Goal: Information Seeking & Learning: Learn about a topic

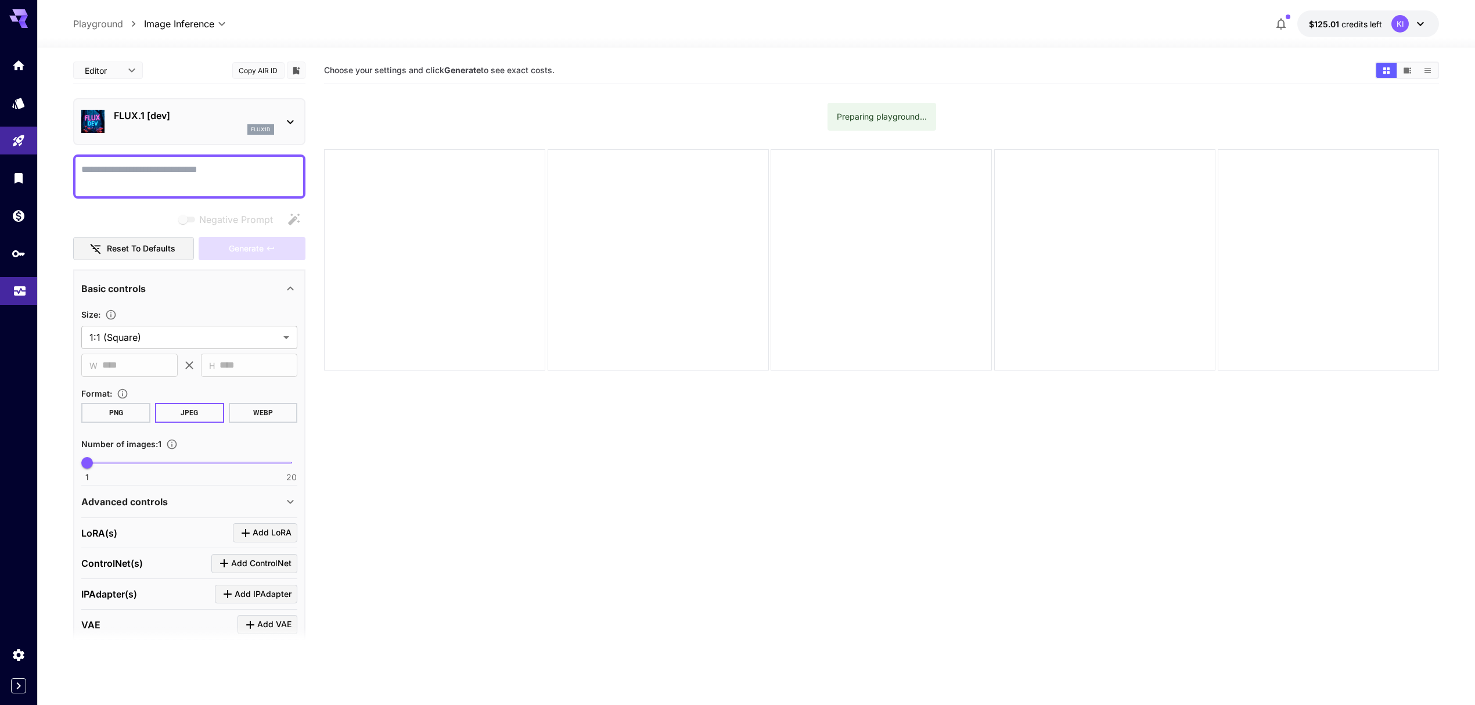
click at [20, 292] on icon "Usage" at bounding box center [20, 289] width 12 height 6
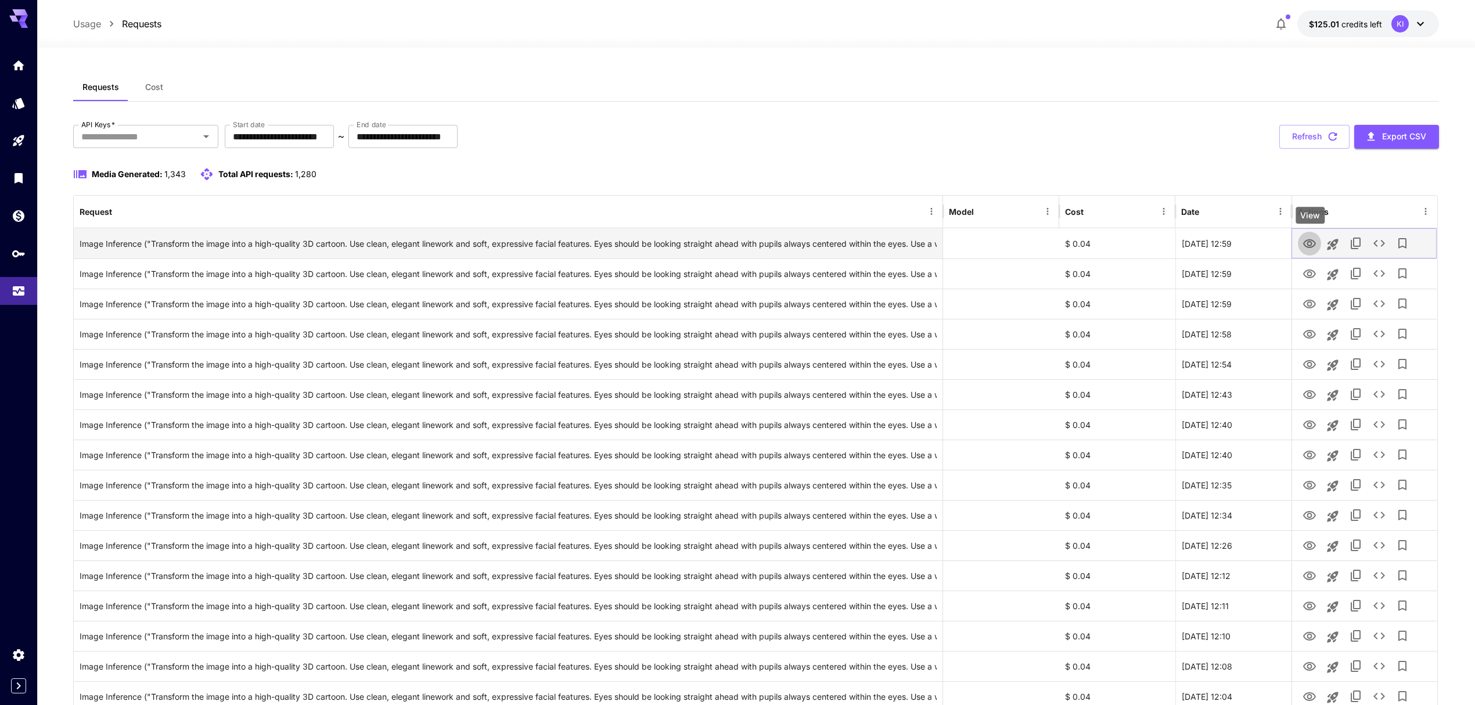
click at [1314, 240] on icon "View" at bounding box center [1310, 244] width 14 height 14
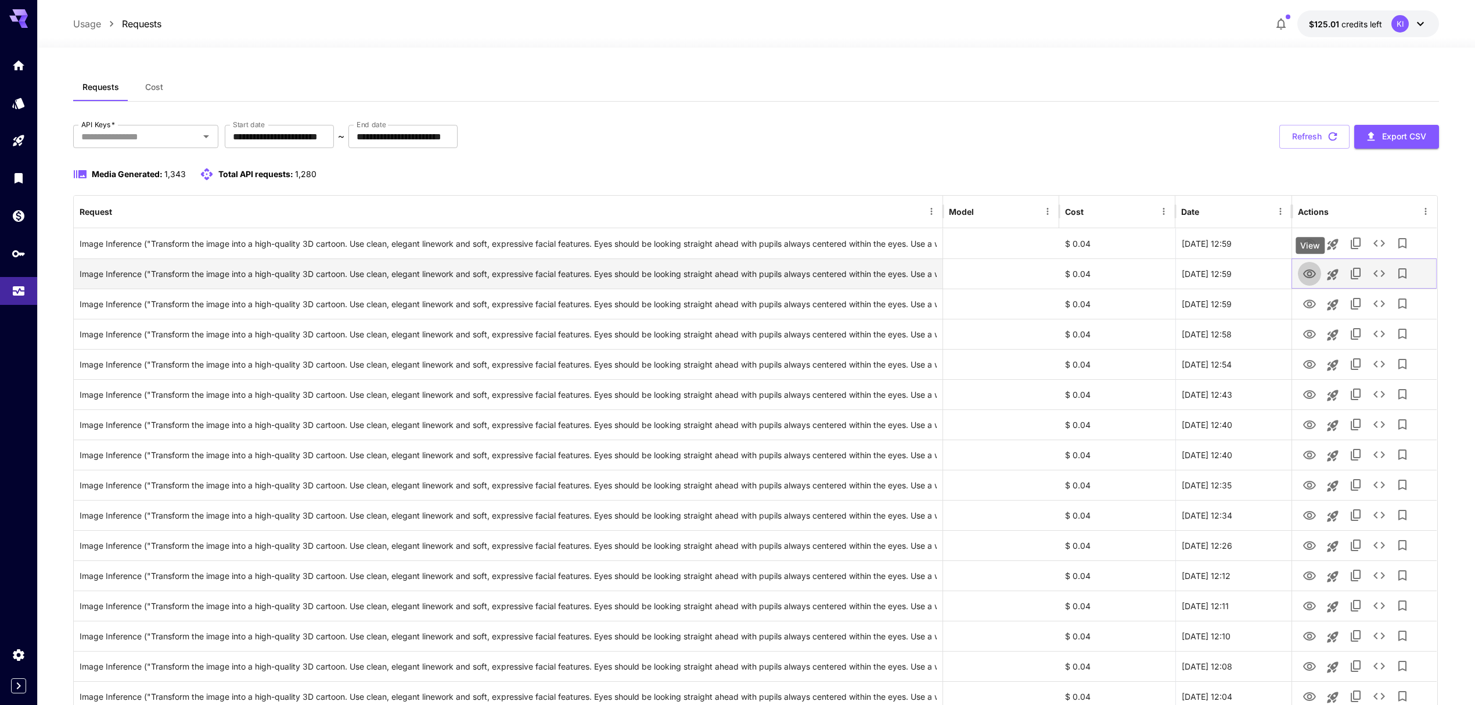
click at [1312, 276] on icon "View" at bounding box center [1309, 274] width 13 height 9
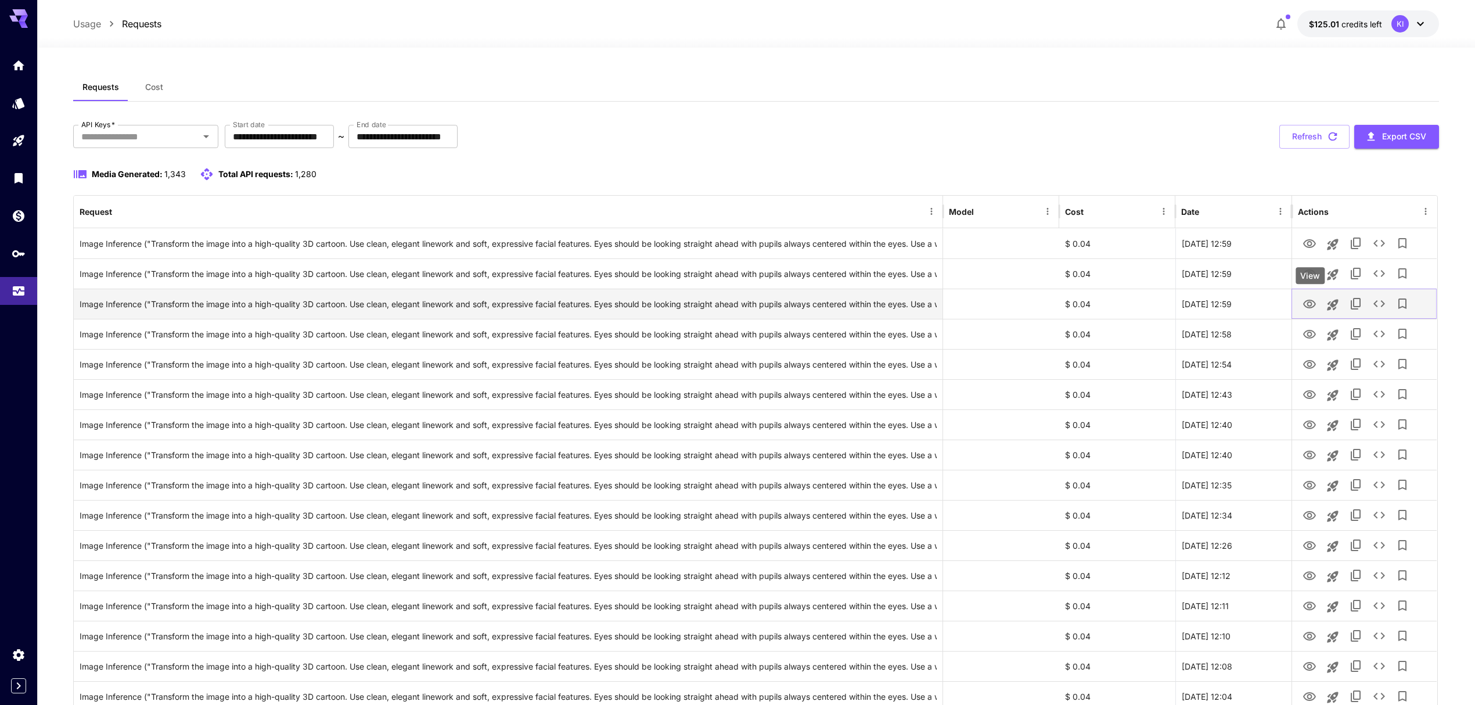
click at [1303, 303] on icon "View" at bounding box center [1310, 304] width 14 height 14
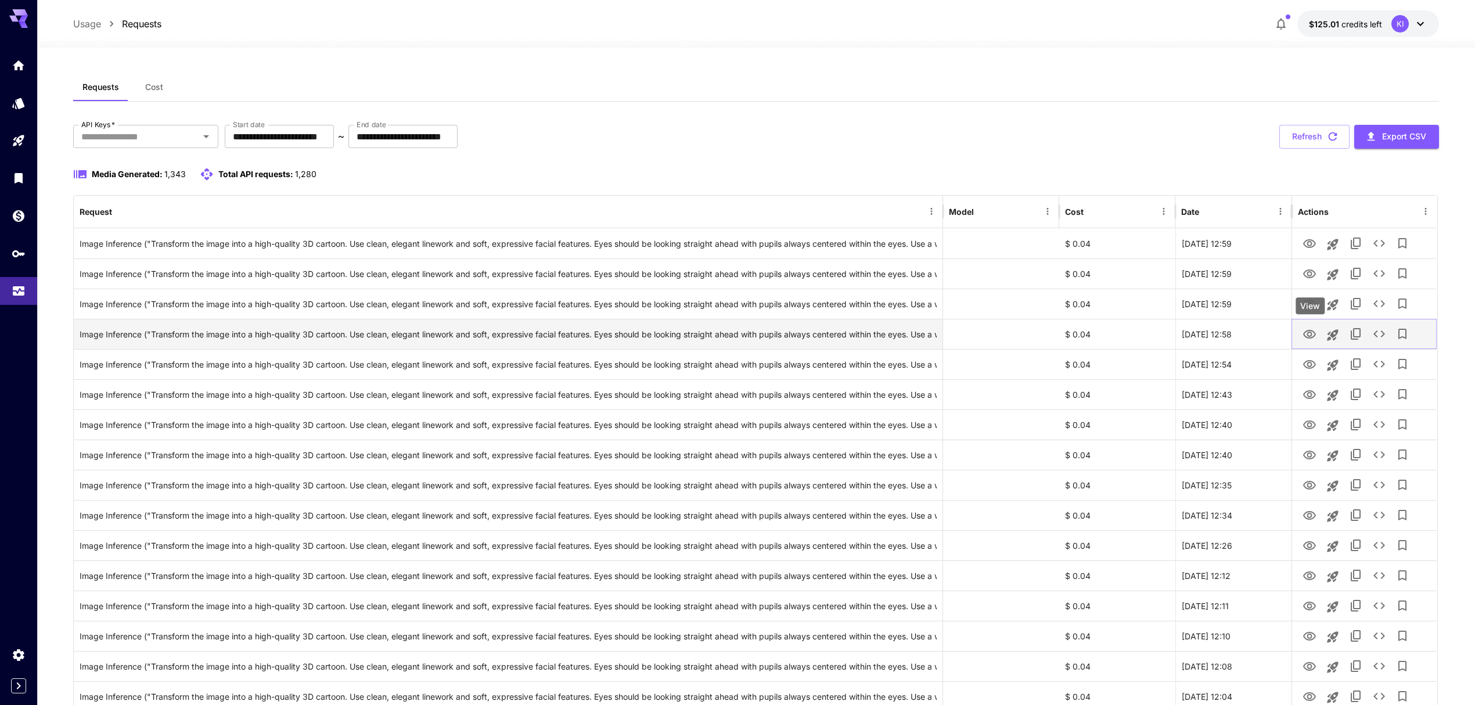
click at [1316, 333] on icon "View" at bounding box center [1310, 335] width 14 height 14
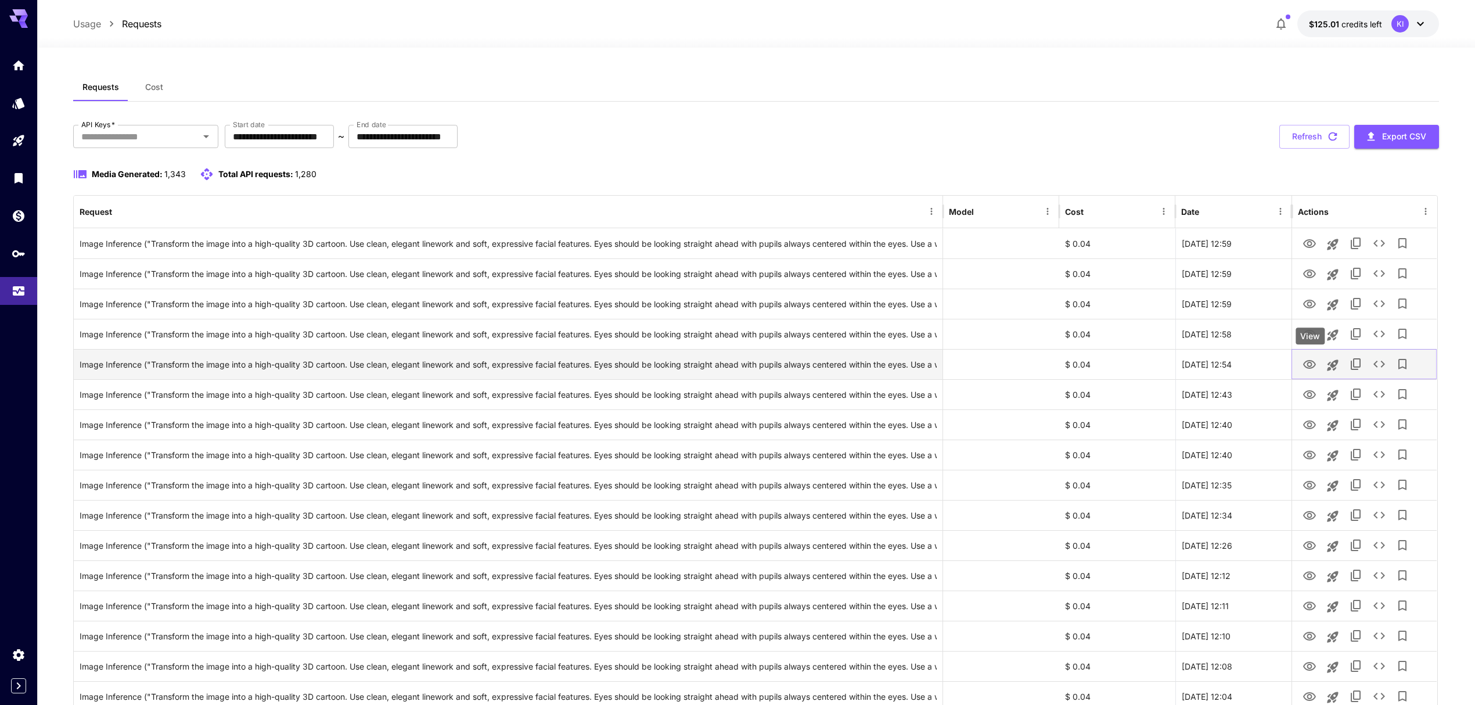
click at [1314, 372] on icon "View" at bounding box center [1310, 365] width 14 height 14
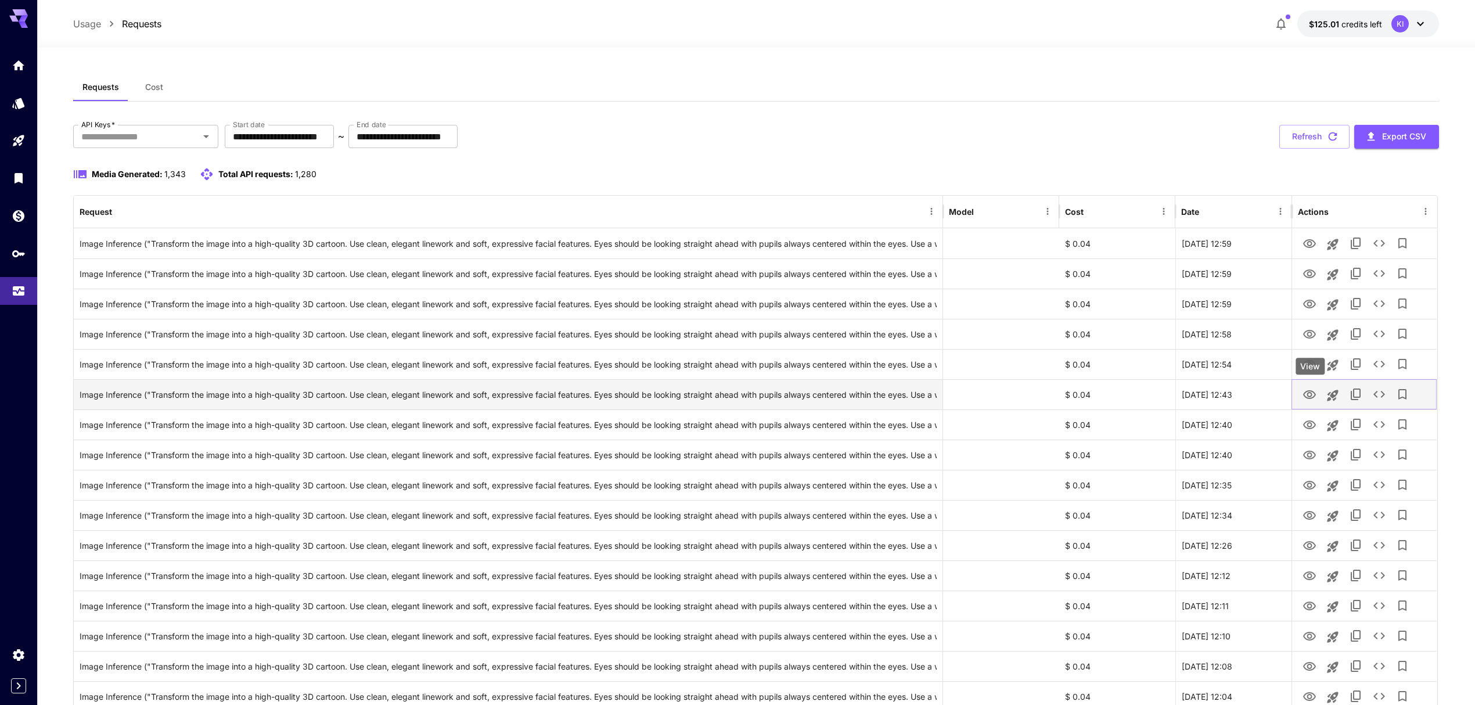
click at [1309, 397] on icon "View" at bounding box center [1309, 394] width 13 height 9
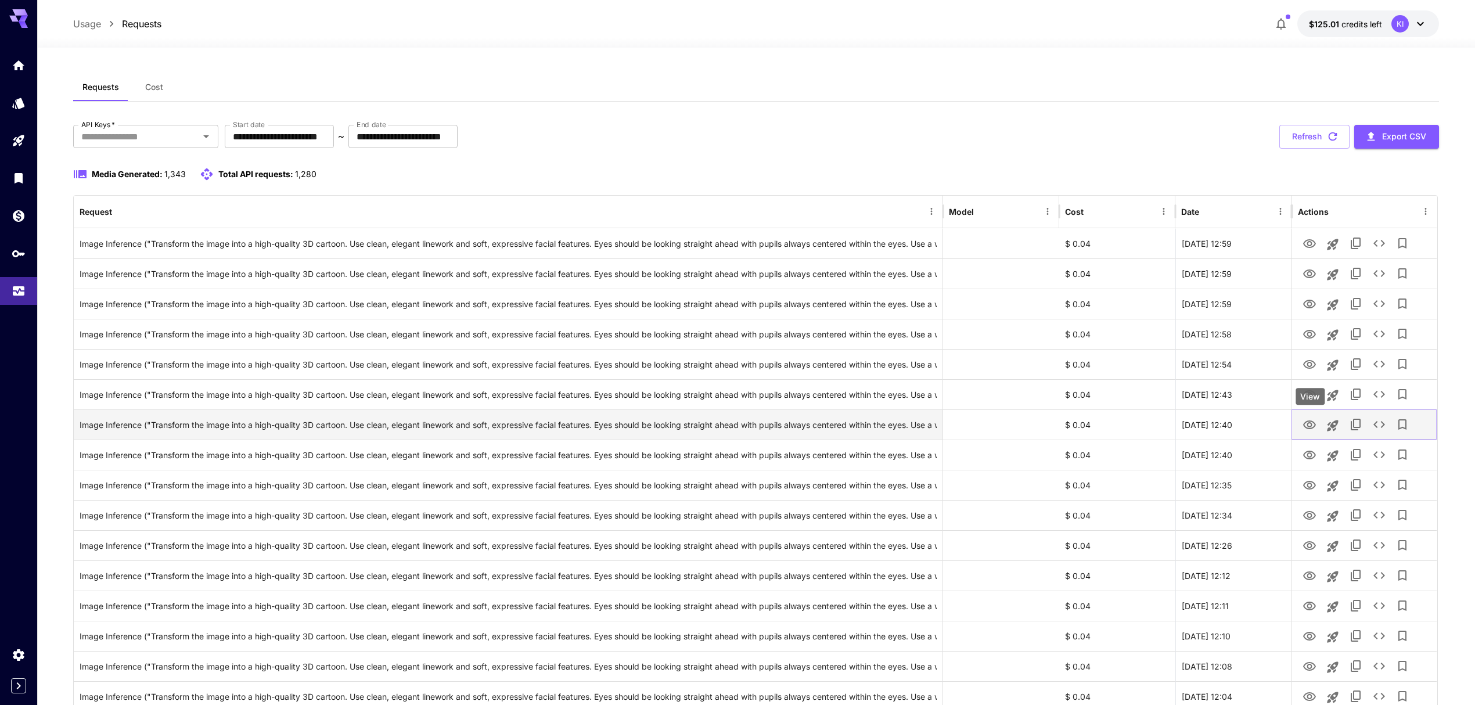
click at [1313, 426] on icon "View" at bounding box center [1310, 425] width 14 height 14
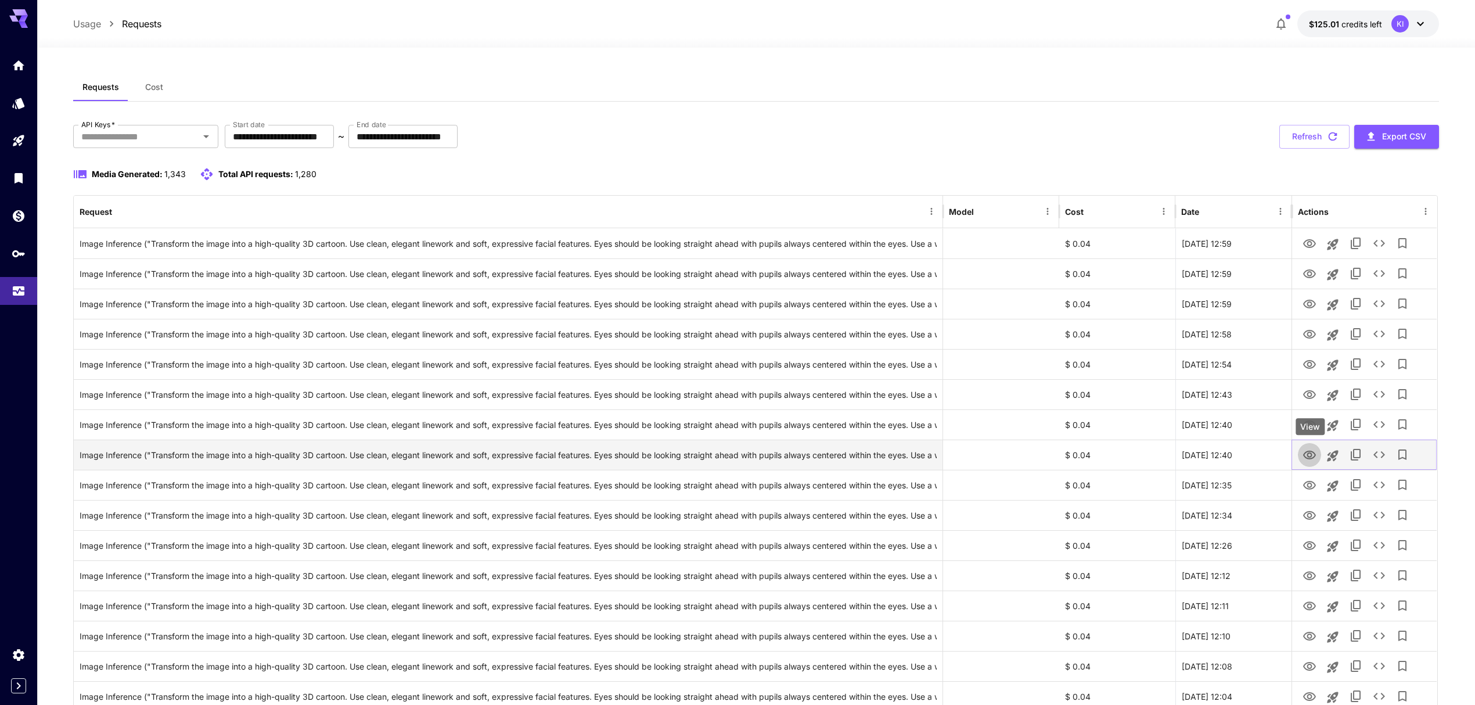
click at [1308, 453] on icon "View" at bounding box center [1309, 455] width 13 height 9
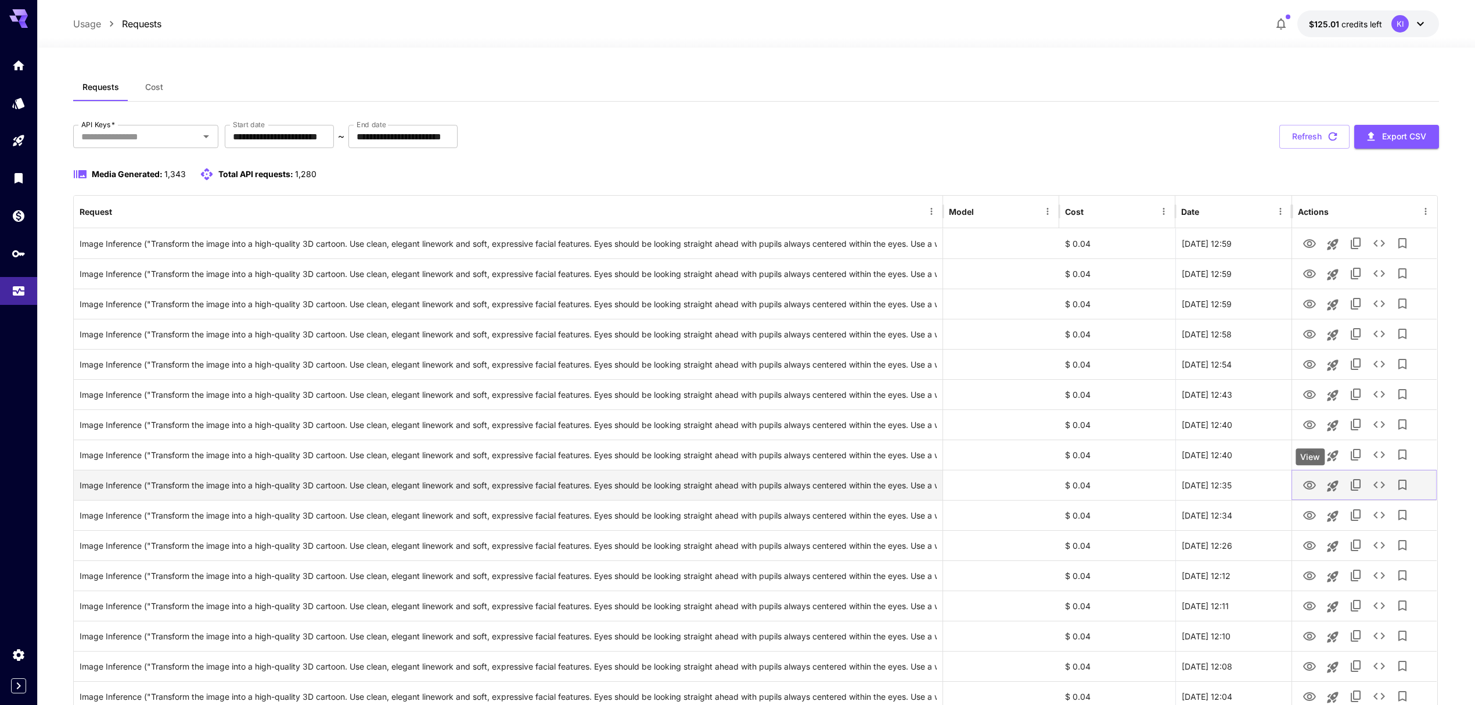
click at [1304, 486] on icon "View" at bounding box center [1309, 485] width 13 height 9
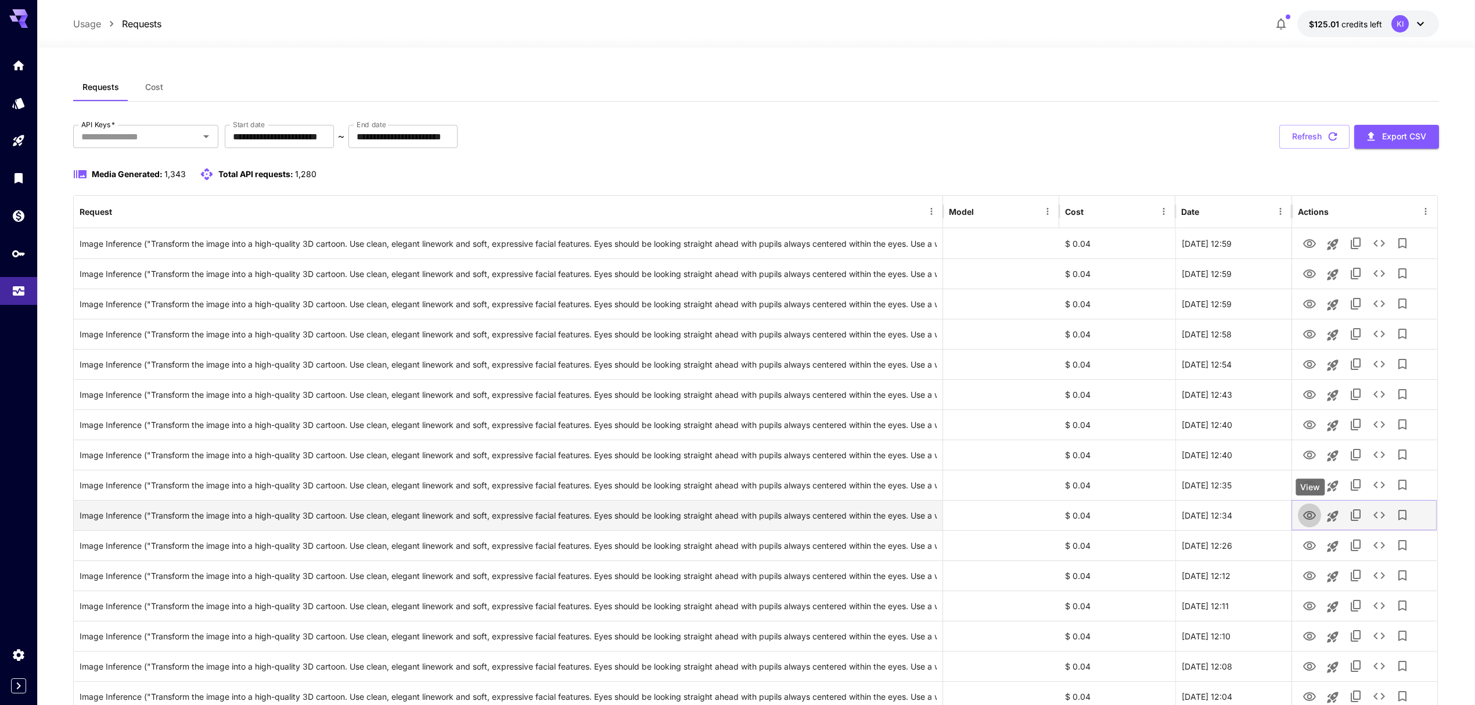
click at [1307, 516] on icon "View" at bounding box center [1310, 516] width 14 height 14
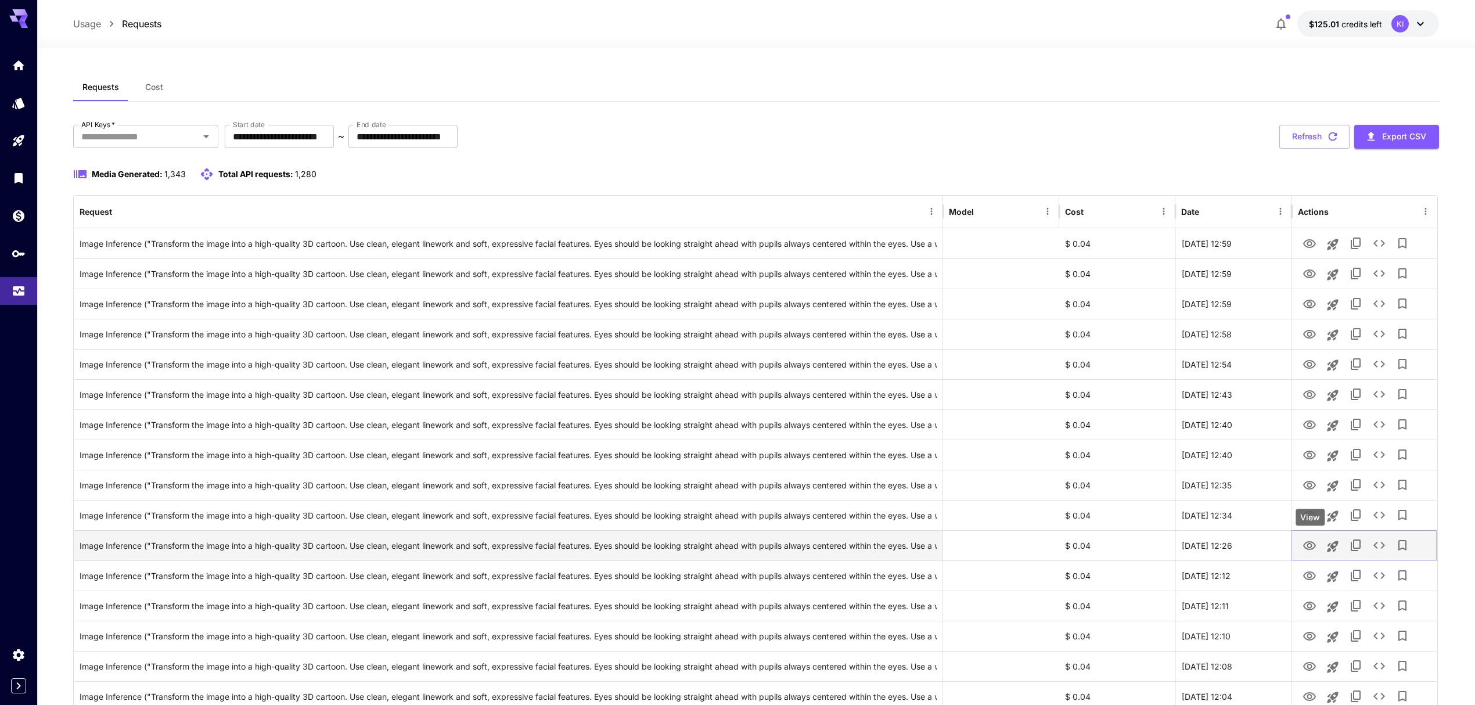
click at [1306, 549] on icon "View" at bounding box center [1310, 546] width 14 height 14
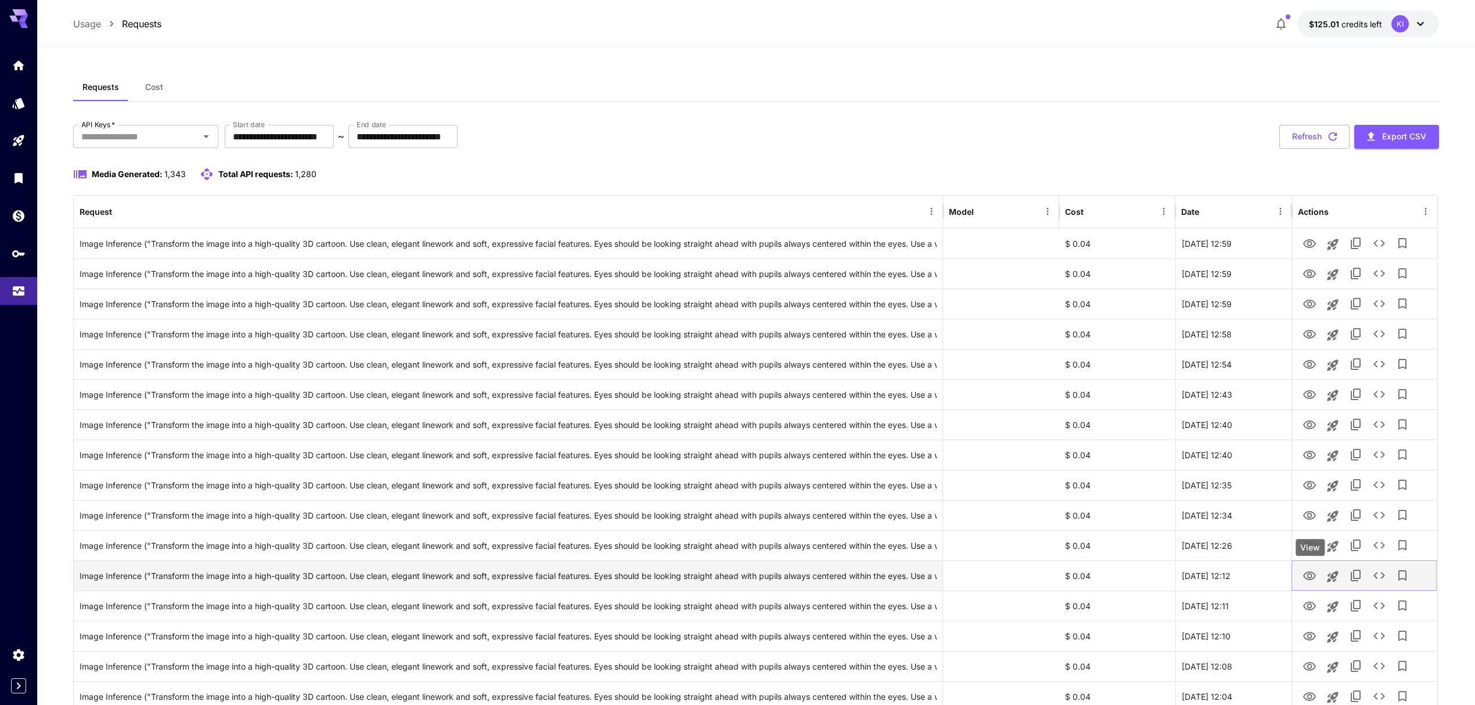
click at [1308, 572] on icon "View" at bounding box center [1310, 576] width 14 height 14
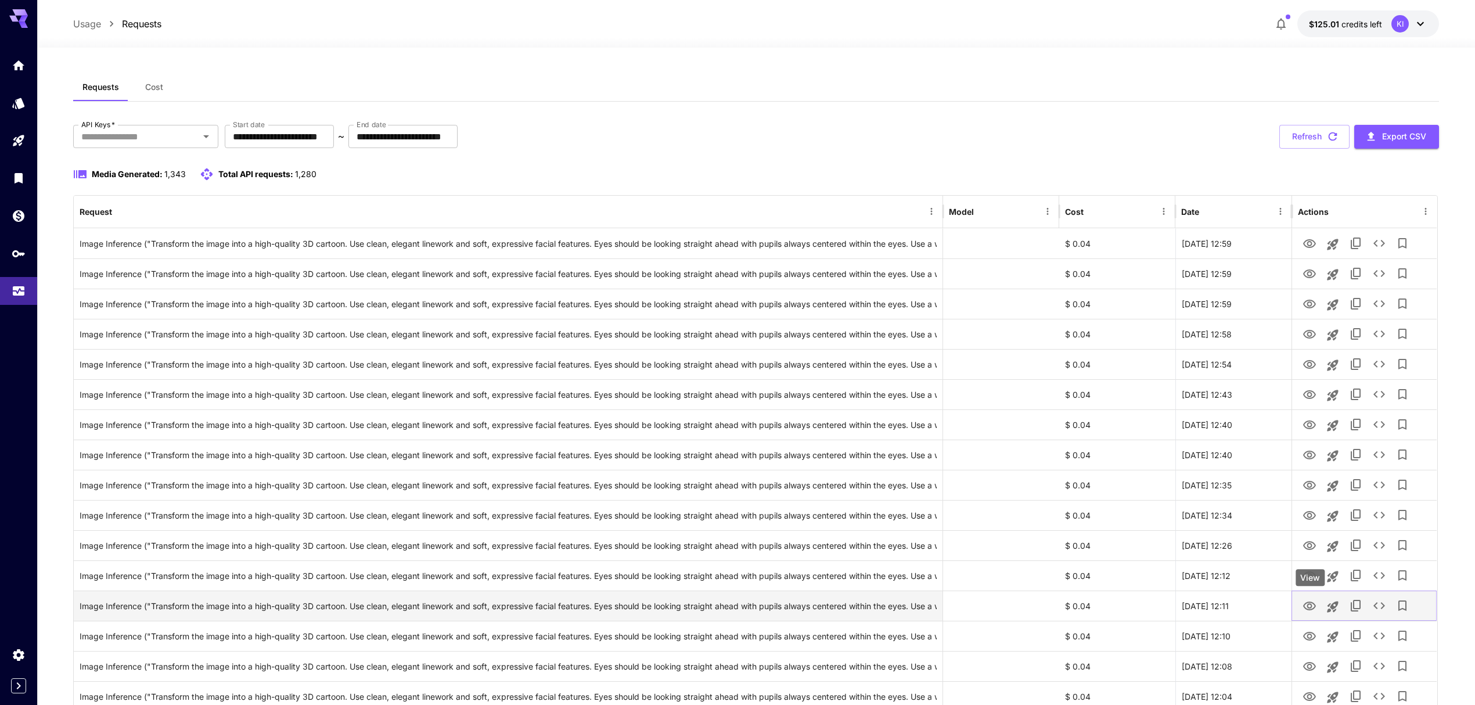
click at [1303, 602] on icon "View" at bounding box center [1310, 606] width 14 height 14
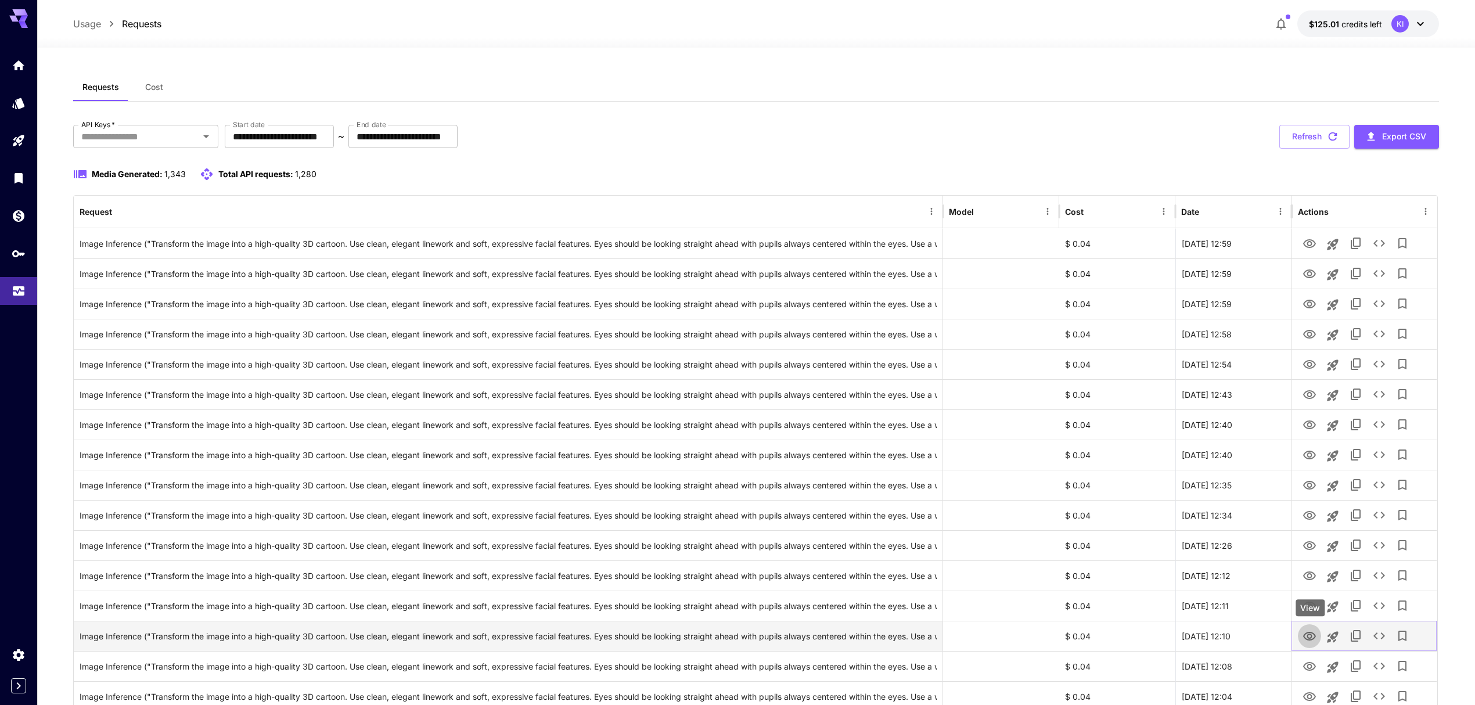
click at [1306, 644] on icon "View" at bounding box center [1310, 637] width 14 height 14
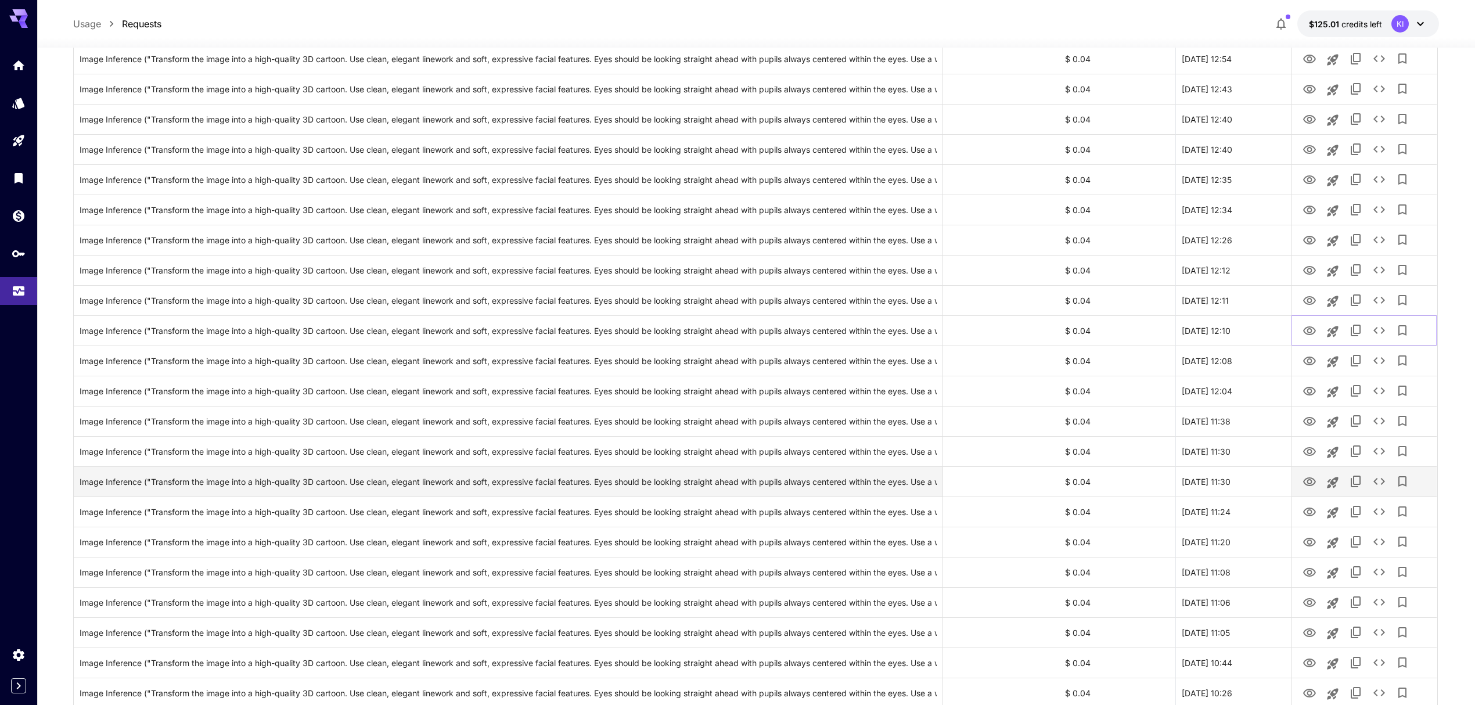
scroll to position [310, 0]
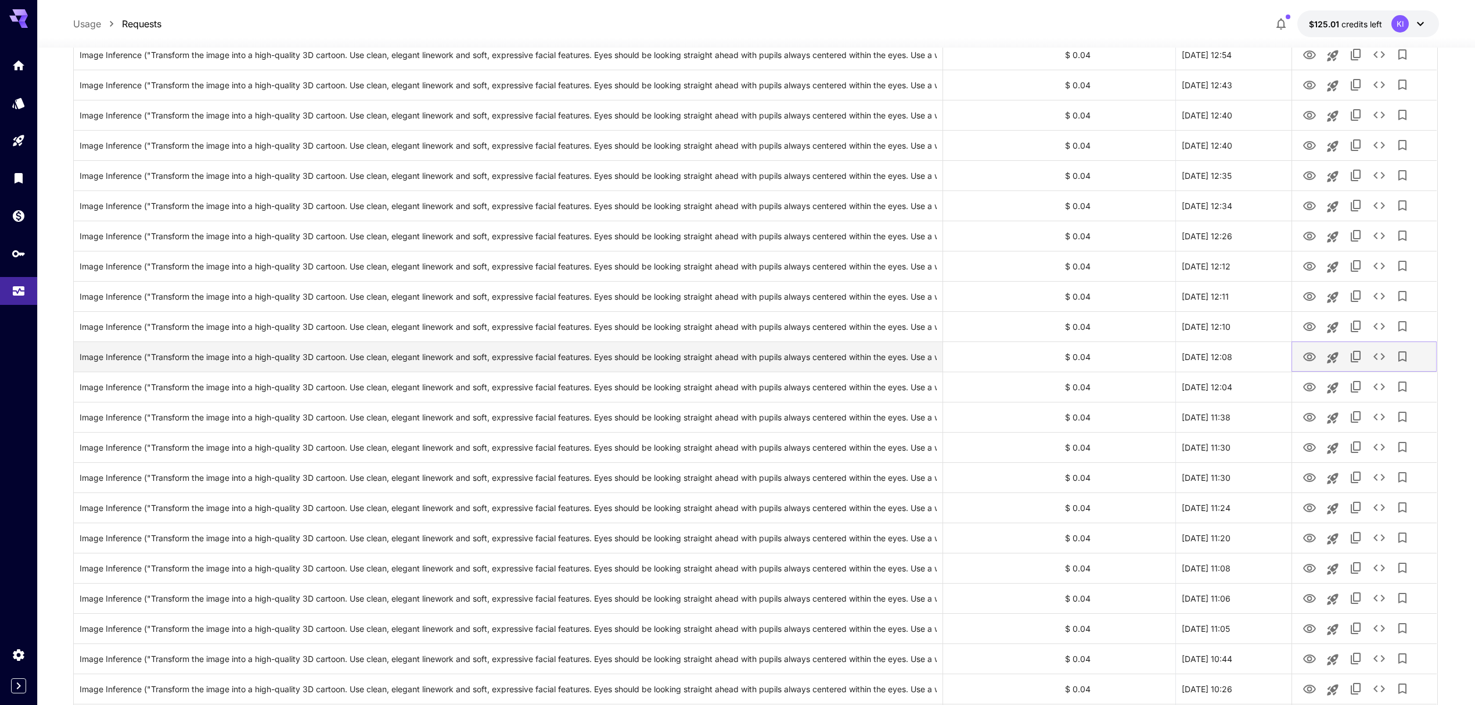
click at [1309, 359] on icon "View" at bounding box center [1309, 357] width 13 height 9
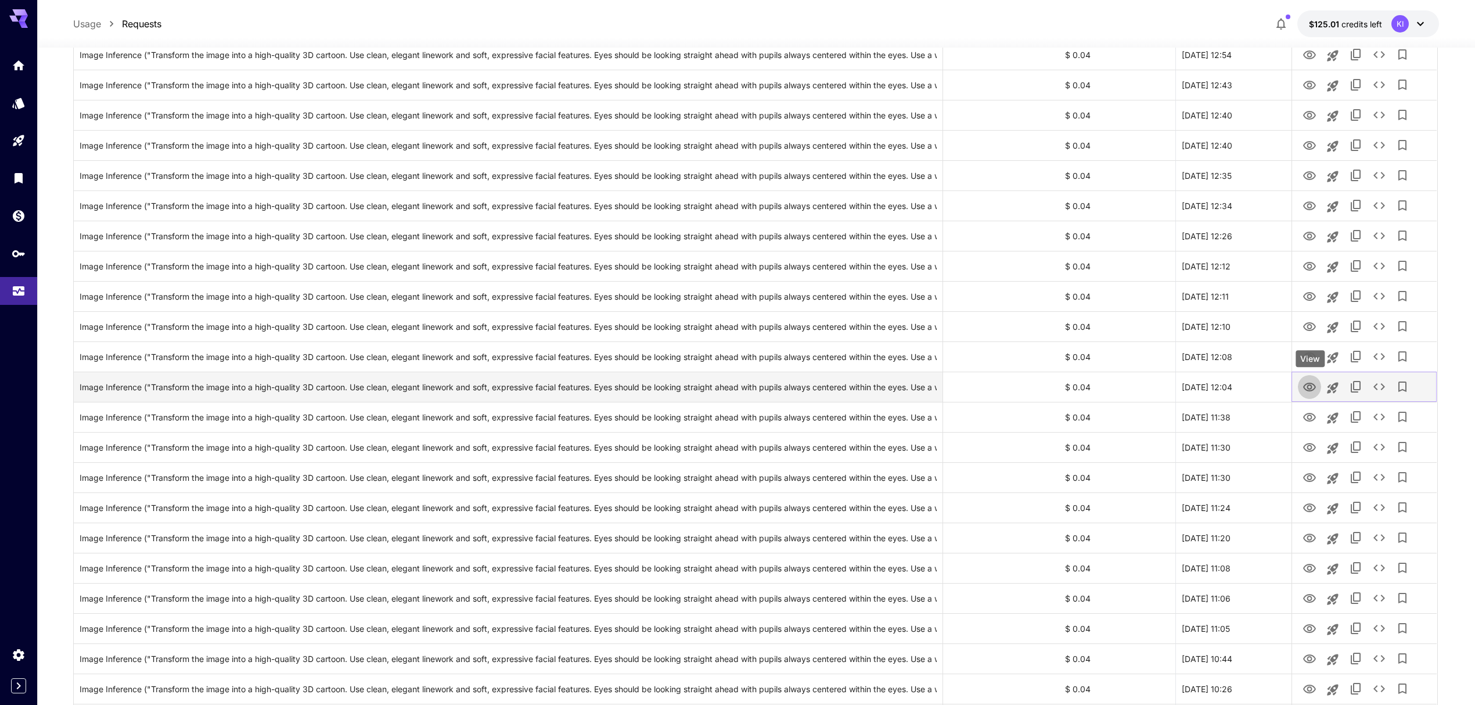
click at [1308, 389] on icon "View" at bounding box center [1309, 387] width 13 height 9
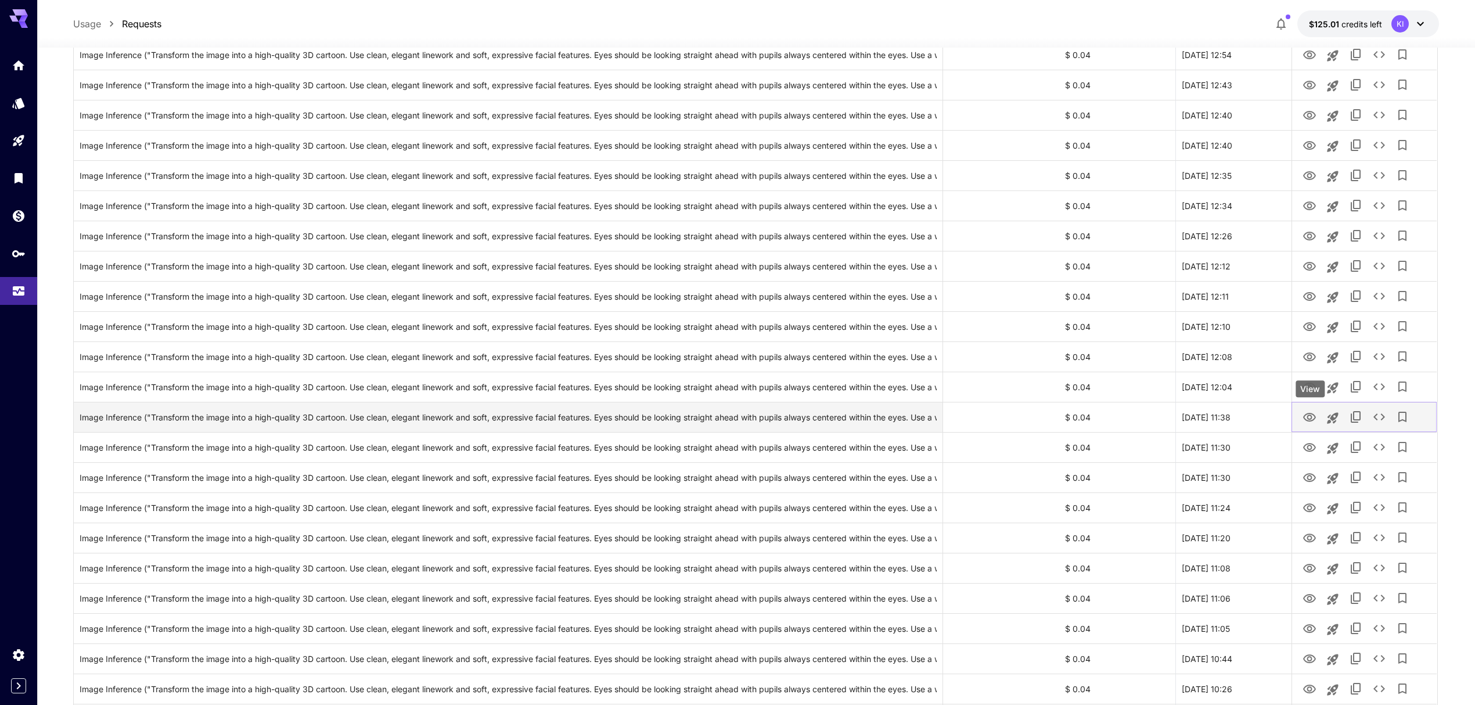
click at [1310, 419] on icon "View" at bounding box center [1310, 418] width 14 height 14
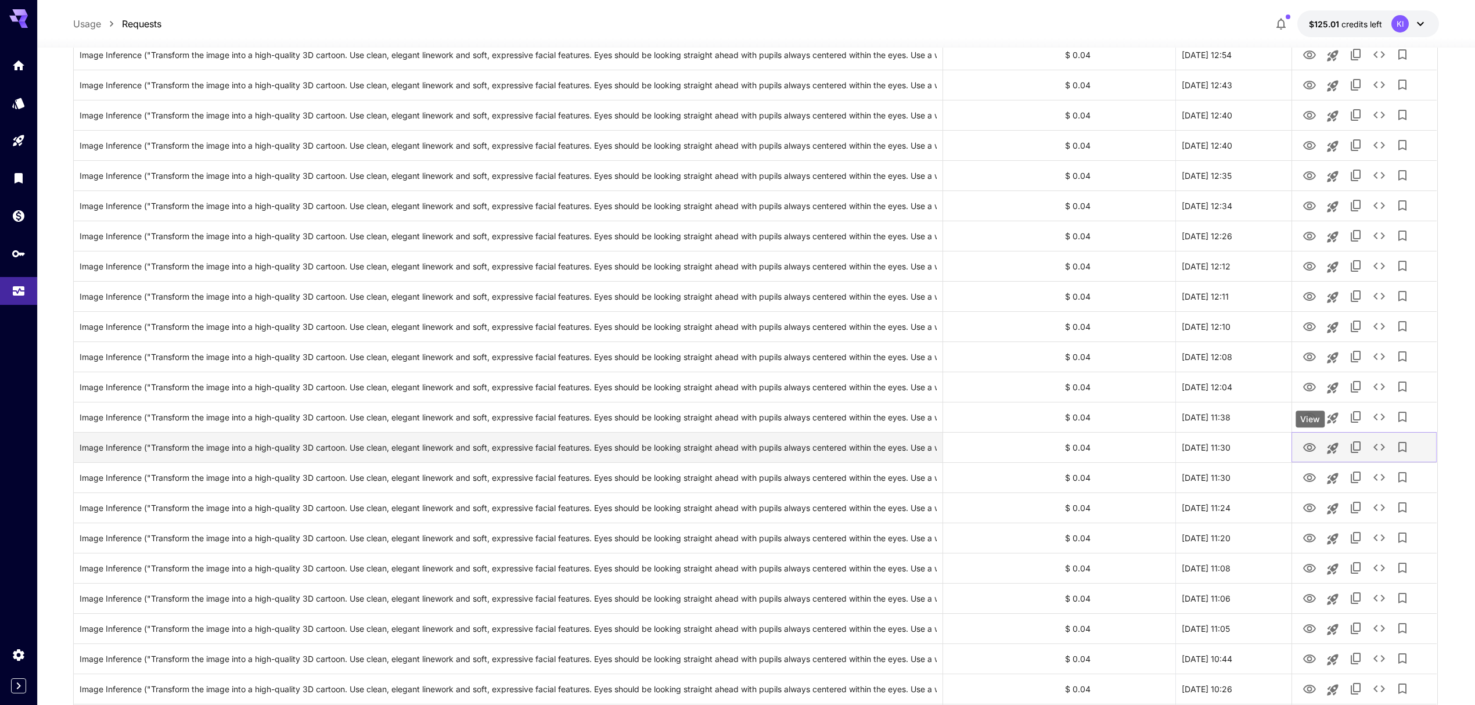
click at [1316, 449] on icon "View" at bounding box center [1310, 448] width 14 height 14
click at [1309, 477] on icon "View" at bounding box center [1310, 478] width 14 height 14
